Goal: Task Accomplishment & Management: Manage account settings

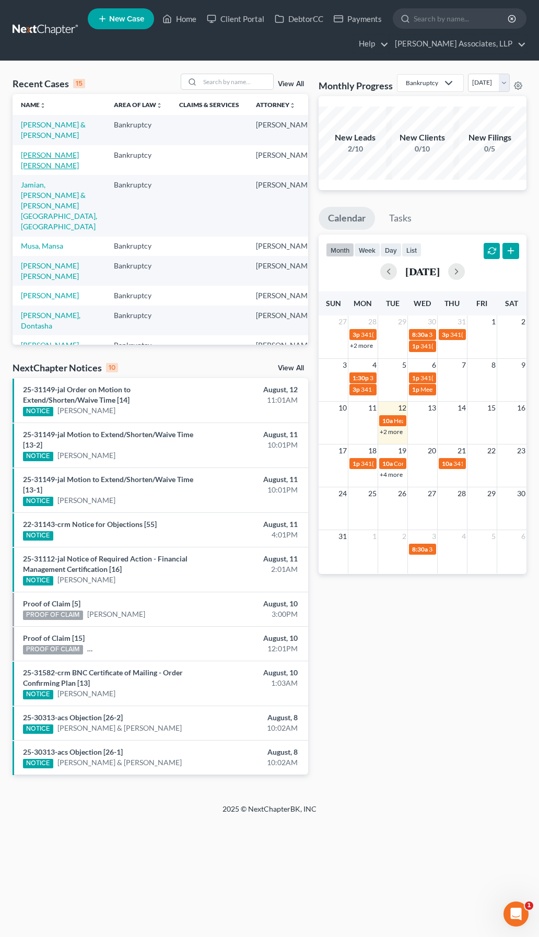
click at [32, 170] on link "[PERSON_NAME] [PERSON_NAME]" at bounding box center [50, 159] width 58 height 19
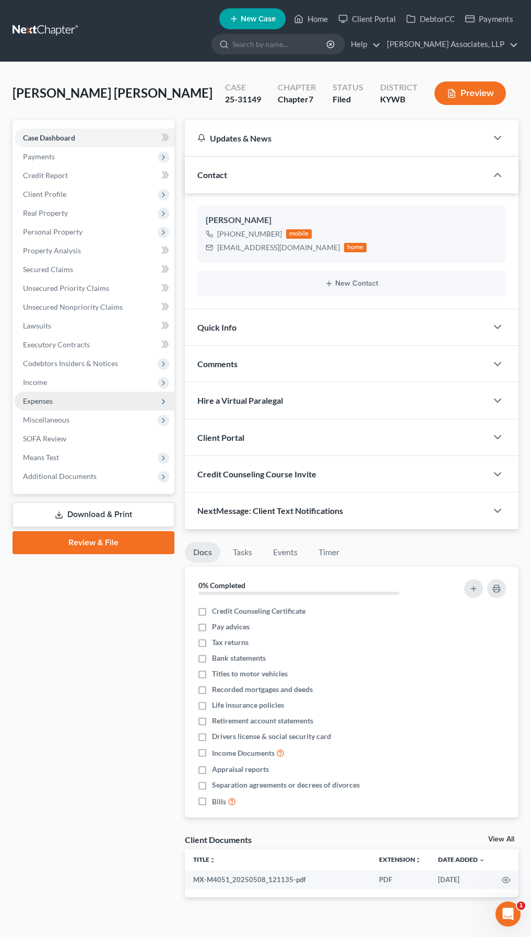
click at [37, 398] on span "Expenses" at bounding box center [38, 401] width 30 height 9
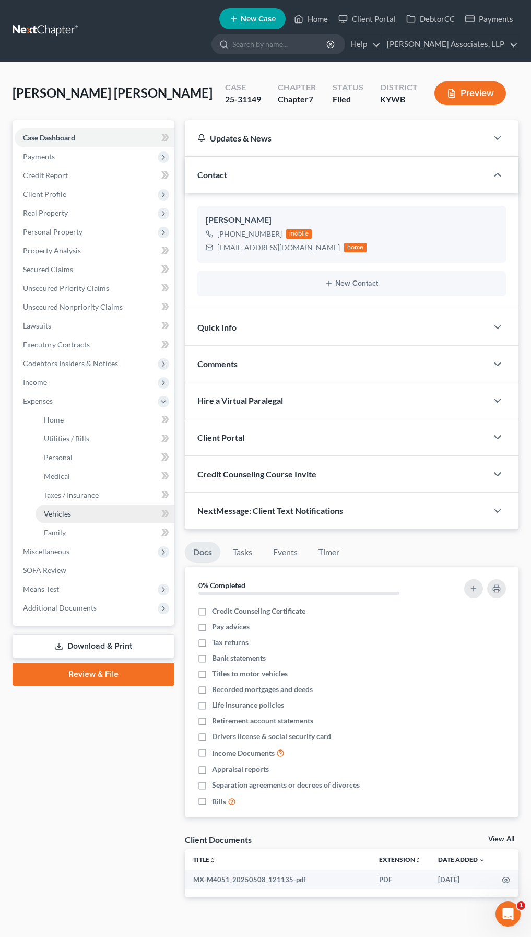
click at [66, 510] on span "Vehicles" at bounding box center [57, 513] width 27 height 9
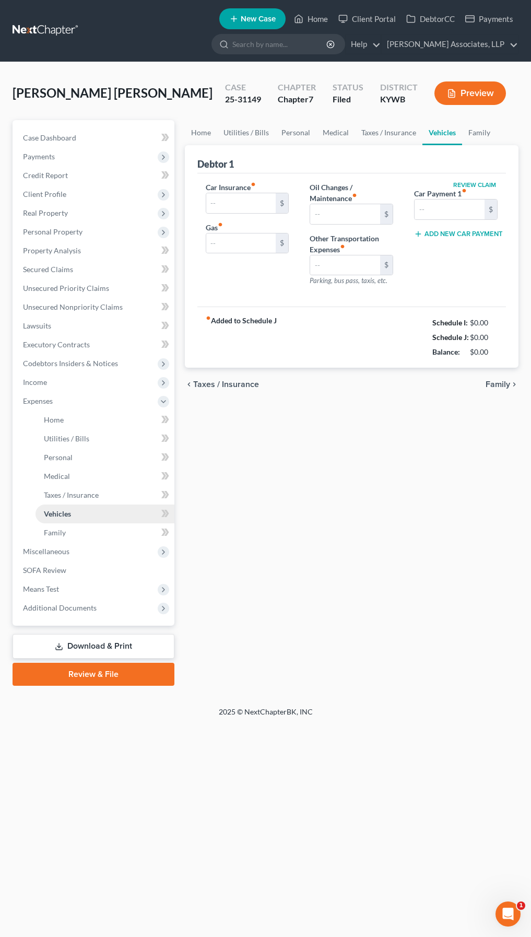
type input "144.00"
type input "150.00"
type input "0.00"
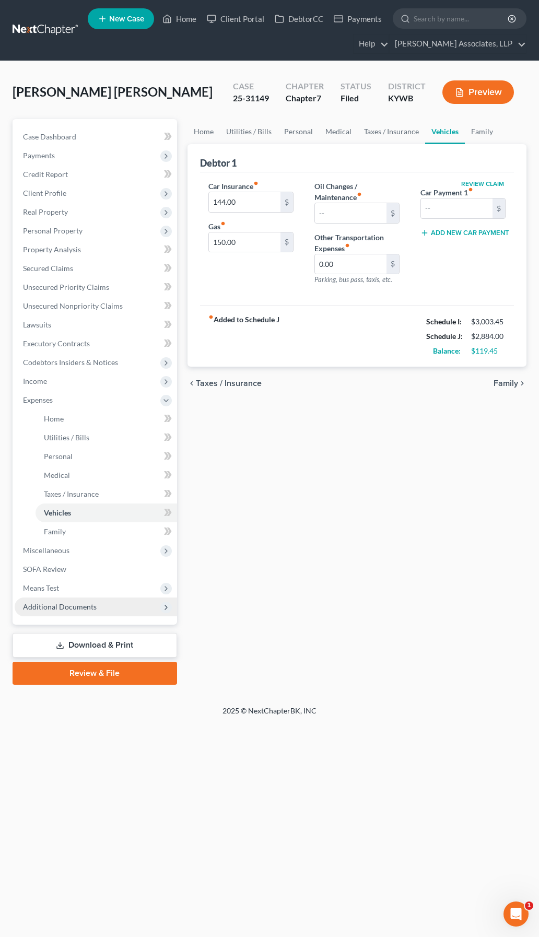
click at [96, 610] on span "Additional Documents" at bounding box center [96, 607] width 162 height 19
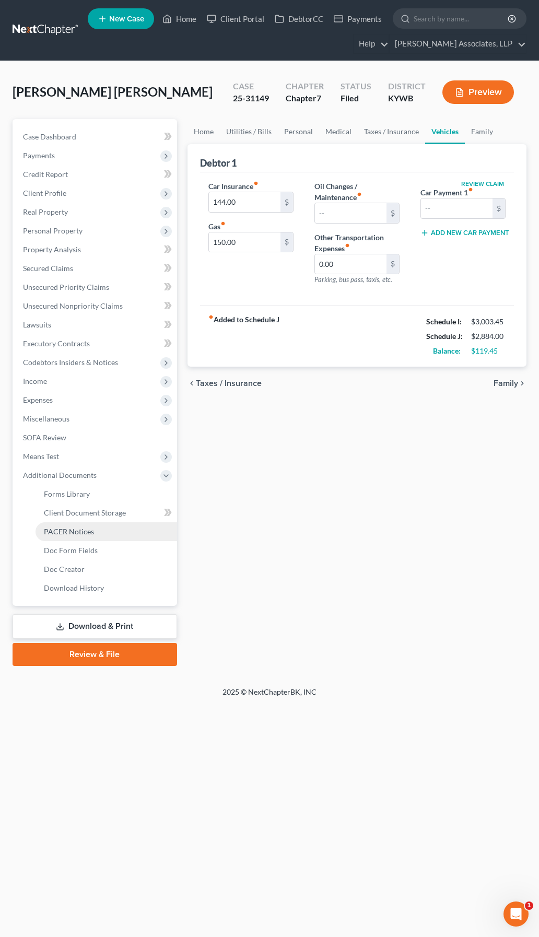
click at [73, 534] on span "PACER Notices" at bounding box center [69, 531] width 50 height 9
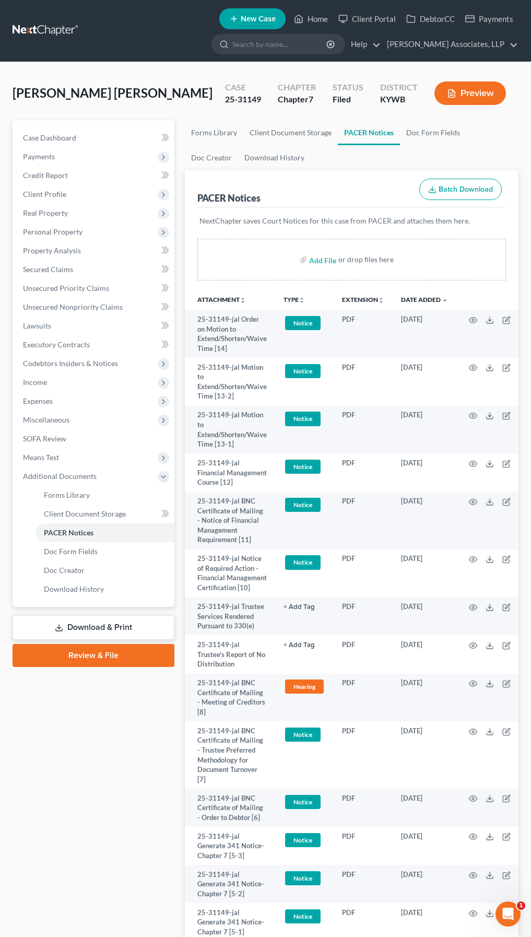
click at [105, 627] on link "Download & Print" at bounding box center [94, 627] width 162 height 25
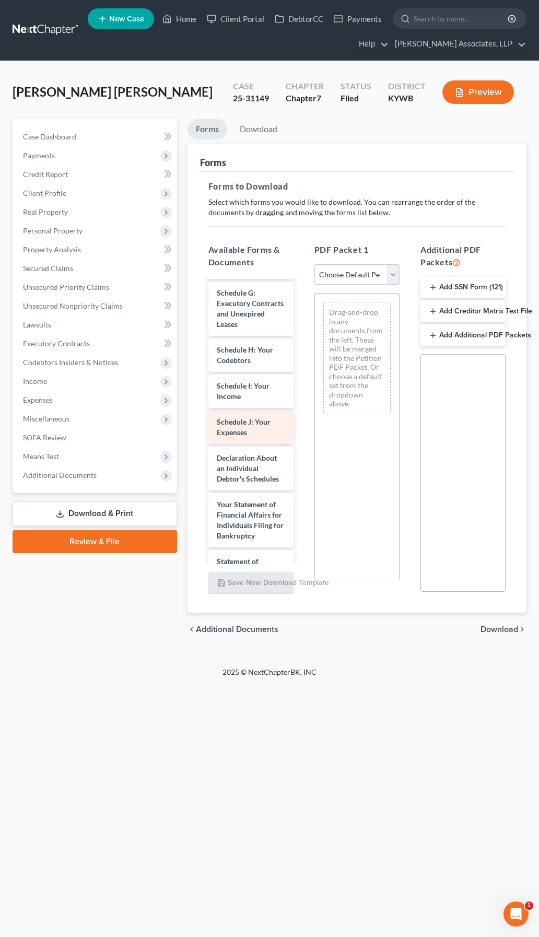
scroll to position [313, 0]
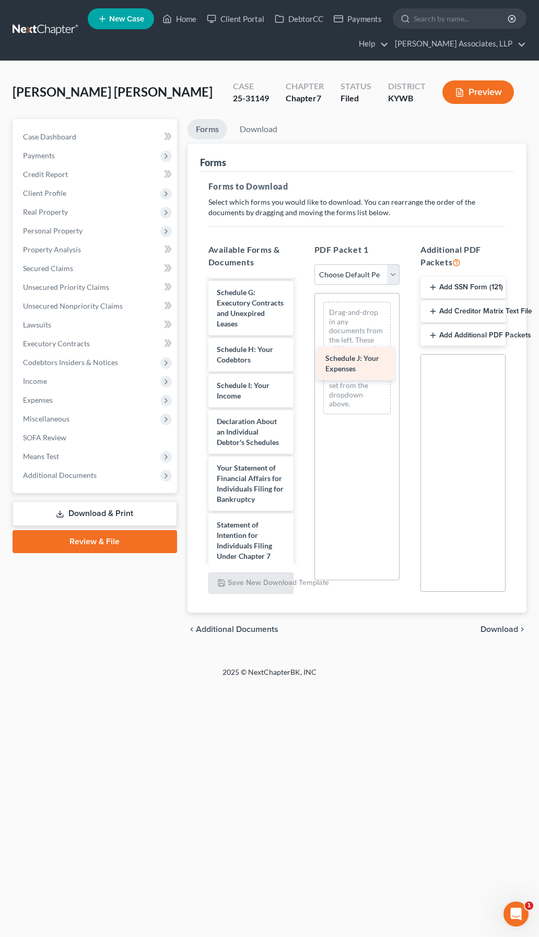
drag, startPoint x: 234, startPoint y: 474, endPoint x: 342, endPoint y: 367, distance: 152.6
click at [302, 369] on div "Schedule J: Your Expenses MX-M4051_20250508_121135-pdf Voluntary Petition for I…" at bounding box center [251, 383] width 102 height 834
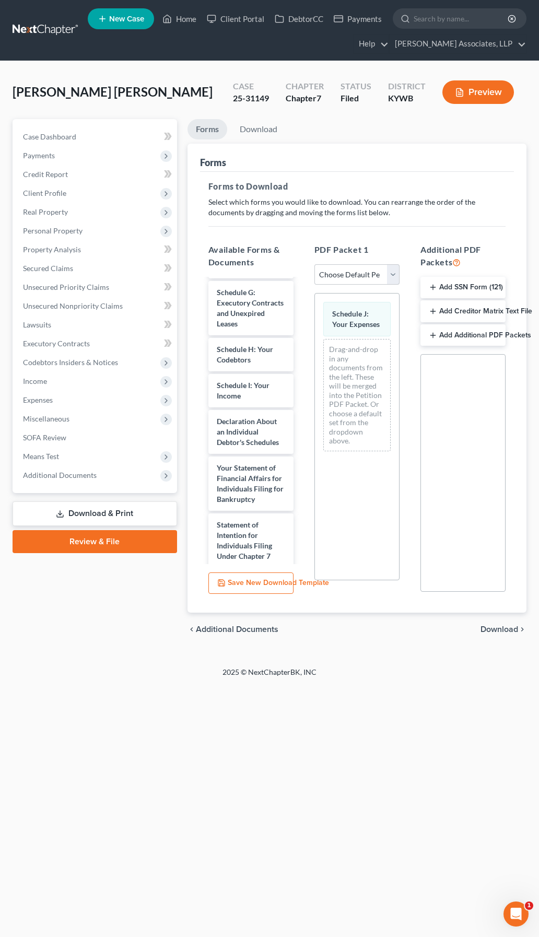
click at [489, 631] on span "Download" at bounding box center [500, 629] width 38 height 8
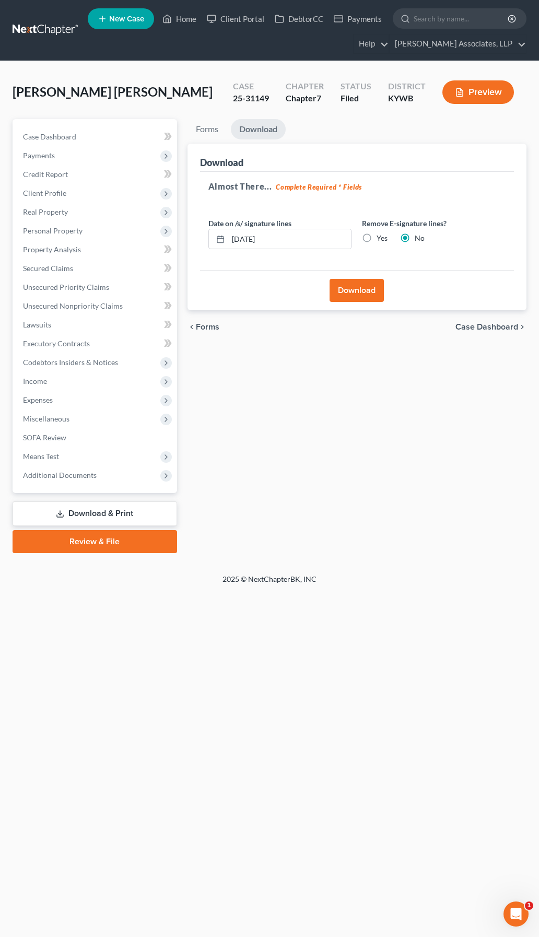
click at [370, 297] on button "Download" at bounding box center [357, 290] width 54 height 23
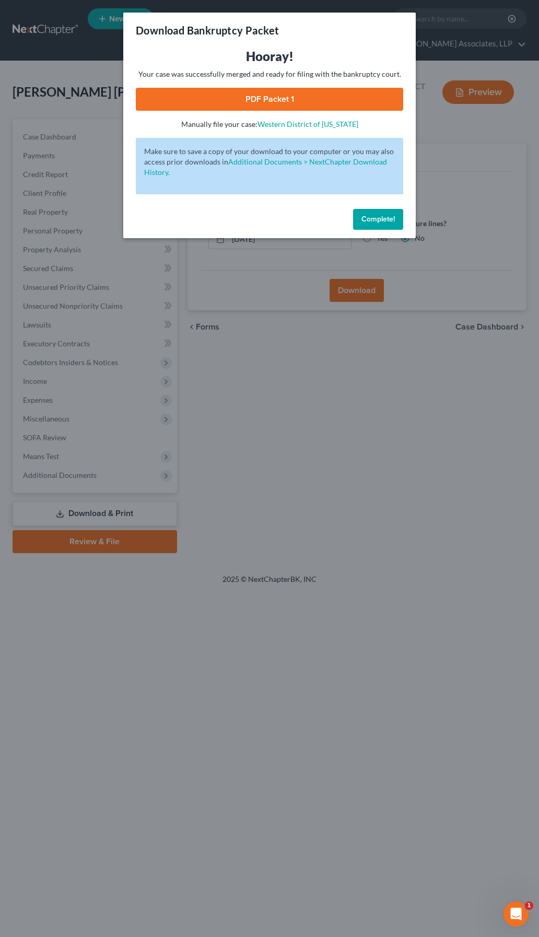
click at [275, 100] on link "PDF Packet 1" at bounding box center [270, 99] width 268 height 23
